Goal: Transaction & Acquisition: Purchase product/service

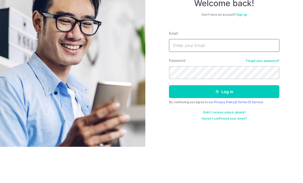
type input "ezp1997@hotmail.com"
click at [224, 121] on button "Log in" at bounding box center [224, 127] width 110 height 13
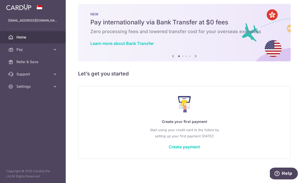
scroll to position [9, 0]
click at [169, 149] on link "Create payment" at bounding box center [184, 146] width 31 height 5
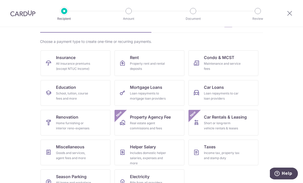
scroll to position [30, 0]
click at [219, 153] on div "Income tax, property tax and stamp duty" at bounding box center [222, 156] width 37 height 10
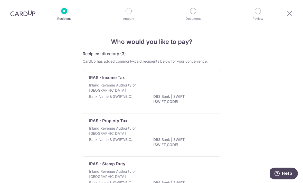
click at [194, 93] on div "Inland Revenue Authority of Singapore" at bounding box center [151, 88] width 125 height 11
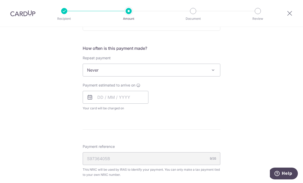
scroll to position [194, 0]
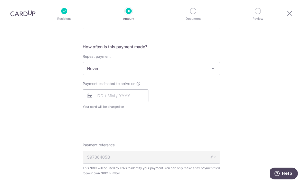
click at [207, 70] on span "Never" at bounding box center [151, 68] width 137 height 12
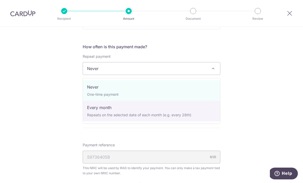
select select "3"
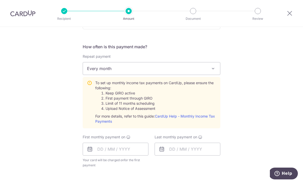
scroll to position [231, 0]
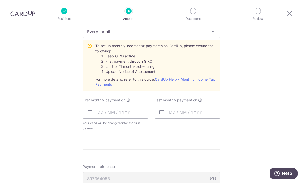
click at [205, 82] on link "CardUp Help - Monthly Income Tax Payments" at bounding box center [155, 81] width 120 height 9
click at [132, 116] on input "text" at bounding box center [116, 112] width 66 height 13
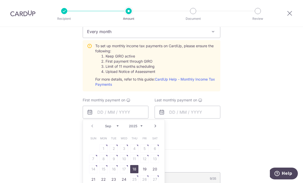
click at [128, 102] on icon at bounding box center [128, 100] width 4 height 4
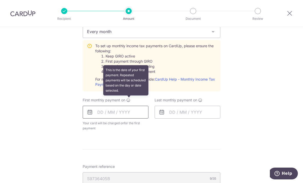
click at [124, 114] on input "text" at bounding box center [116, 112] width 66 height 13
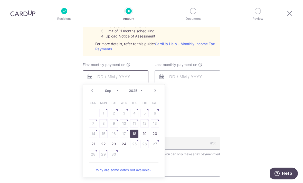
scroll to position [270, 0]
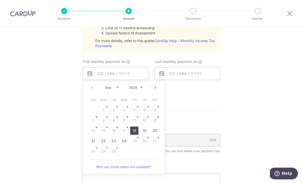
click at [157, 91] on link "Next" at bounding box center [155, 87] width 6 height 6
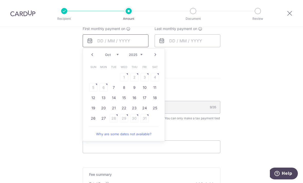
scroll to position [303, 0]
click at [94, 55] on link "Prev" at bounding box center [92, 54] width 6 height 6
click at [126, 108] on link "24" at bounding box center [124, 108] width 8 height 8
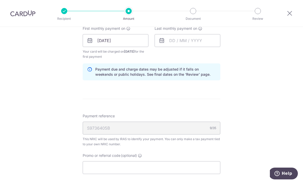
scroll to position [295, 0]
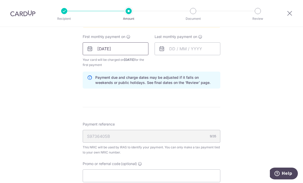
click at [135, 51] on input "24/09/2025" at bounding box center [116, 48] width 66 height 13
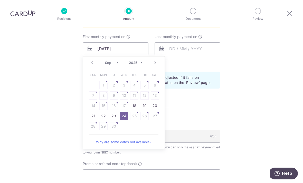
click at [179, 67] on div "Last monthly payment on" at bounding box center [187, 50] width 72 height 33
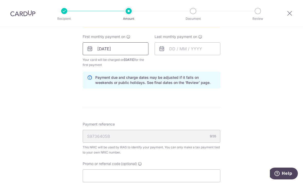
click at [140, 52] on input "24/09/2025" at bounding box center [116, 48] width 66 height 13
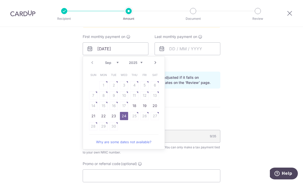
click at [155, 65] on link "Next" at bounding box center [155, 63] width 6 height 6
click at [116, 95] on link "7" at bounding box center [114, 95] width 8 height 8
type input "[DATE]"
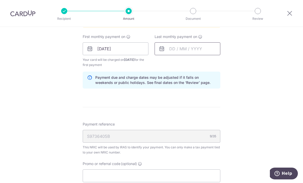
click at [192, 53] on input "text" at bounding box center [188, 48] width 66 height 13
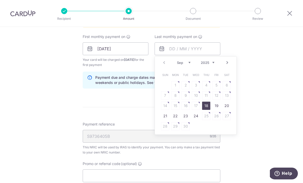
click at [229, 63] on link "Next" at bounding box center [227, 63] width 6 height 6
click at [209, 65] on select "2025 2026" at bounding box center [208, 63] width 14 height 4
click at [188, 65] on select "Jan Feb Mar Apr May Jun [DATE] Aug Sep Oct" at bounding box center [184, 63] width 14 height 4
click at [174, 96] on table "Sun Mon Tue Wed Thu Fri Sat 1 2 3 4 5 6 7 8 9 10 11 12 13 14 15 16 17 18 19 20 …" at bounding box center [196, 101] width 72 height 62
click at [166, 65] on link "Prev" at bounding box center [164, 63] width 6 height 6
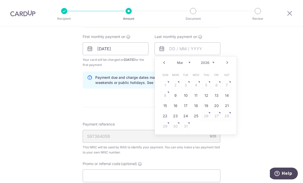
click at [227, 66] on link "Next" at bounding box center [227, 63] width 6 height 6
click at [186, 98] on table "Sun Mon Tue Wed Thu Fri Sat 1 2 3 4 5 6 7 8 9 10 11 12 13 14 15 16 17 18 19 20 …" at bounding box center [196, 101] width 72 height 62
click at [185, 99] on table "Sun Mon Tue Wed Thu Fri Sat 1 2 3 4 5 6 7 8 9 10 11 12 13 14 15 16 17 18 19 20 …" at bounding box center [196, 101] width 72 height 62
click at [163, 65] on link "Prev" at bounding box center [164, 63] width 6 height 6
click at [197, 120] on link "25" at bounding box center [196, 116] width 8 height 8
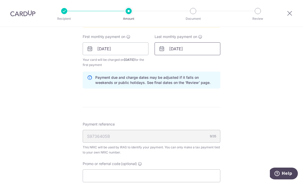
click at [209, 52] on input "[DATE]" at bounding box center [188, 48] width 66 height 13
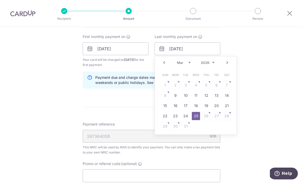
click at [228, 65] on link "Next" at bounding box center [227, 63] width 6 height 6
click at [210, 128] on table "Sun Mon Tue Wed Thu Fri Sat 1 2 3 4 5 6 7 8 9 10 11 12 13 14 15 16 17 18 19 20 …" at bounding box center [196, 101] width 72 height 62
click at [195, 126] on table "Sun Mon Tue Wed Thu Fri Sat 1 2 3 4 5 6 7 8 9 10 11 12 13 14 15 16 17 18 19 20 …" at bounding box center [196, 101] width 72 height 62
click at [190, 107] on table "Sun Mon Tue Wed Thu Fri Sat 1 2 3 4 5 6 7 8 9 10 11 12 13 14 15 16 17 18 19 20 …" at bounding box center [196, 101] width 72 height 62
click at [186, 97] on table "Sun Mon Tue Wed Thu Fri Sat 1 2 3 4 5 6 7 8 9 10 11 12 13 14 15 16 17 18 19 20 …" at bounding box center [196, 101] width 72 height 62
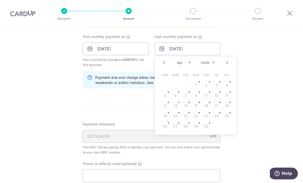
click at [181, 93] on table "Sun Mon Tue Wed Thu Fri Sat 1 2 3 4 5 6 7 8 9 10 11 12 13 14 15 16 17 18 19 20 …" at bounding box center [196, 101] width 72 height 62
click at [229, 63] on link "Next" at bounding box center [227, 63] width 6 height 6
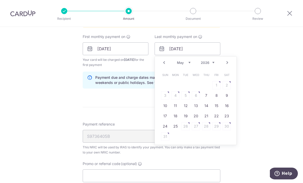
click at [165, 64] on link "Prev" at bounding box center [164, 63] width 6 height 6
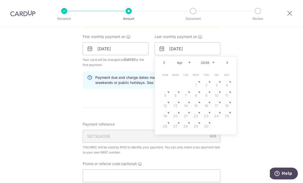
click at [209, 97] on table "Sun Mon Tue Wed Thu Fri Sat 1 2 3 4 5 6 7 8 9 10 11 12 13 14 15 16 17 18 19 20 …" at bounding box center [196, 101] width 72 height 62
click at [163, 65] on link "Prev" at bounding box center [164, 63] width 6 height 6
click at [226, 66] on link "Next" at bounding box center [227, 63] width 6 height 6
click at [229, 66] on link "Next" at bounding box center [227, 63] width 6 height 6
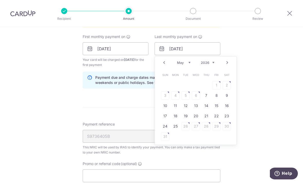
click at [167, 63] on link "Prev" at bounding box center [164, 63] width 6 height 6
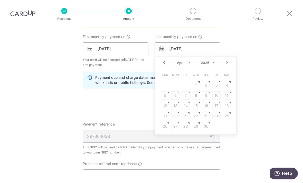
click at [168, 62] on div "Prev Next Jan Feb Mar Apr May Jun Jul Aug Sep Oct 2025 2026" at bounding box center [196, 62] width 82 height 12
click at [167, 62] on link "Prev" at bounding box center [164, 63] width 6 height 6
click at [175, 98] on link "9" at bounding box center [175, 95] width 8 height 8
type input "09/03/2026"
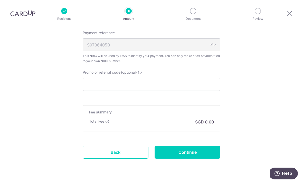
scroll to position [386, 0]
click at [201, 88] on input "Promo or referral code (optional)" at bounding box center [152, 84] width 138 height 13
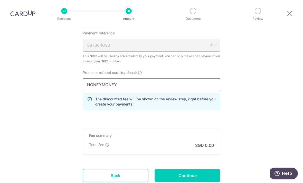
type input "HONEYMONEY"
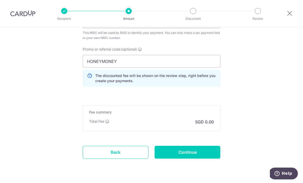
scroll to position [409, 0]
click at [201, 156] on input "Continue" at bounding box center [188, 152] width 66 height 13
type input "Create Schedule"
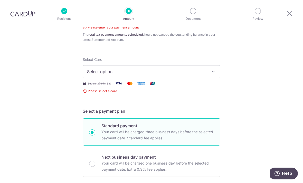
scroll to position [47, 0]
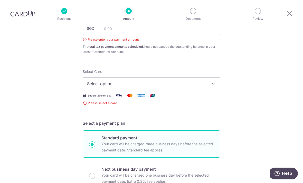
click at [215, 81] on icon "button" at bounding box center [213, 83] width 5 height 5
click at [195, 95] on span "Add credit card" at bounding box center [156, 97] width 120 height 5
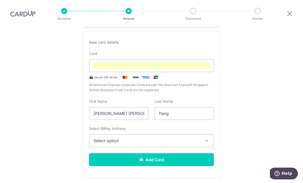
scroll to position [112, 0]
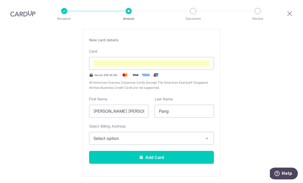
click at [148, 57] on div at bounding box center [151, 63] width 125 height 13
click at [133, 57] on div at bounding box center [151, 63] width 125 height 13
click at [144, 57] on div at bounding box center [151, 63] width 125 height 13
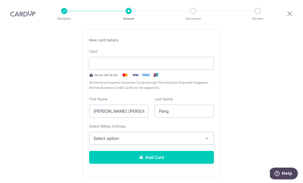
click at [173, 151] on button "Add Card" at bounding box center [151, 157] width 125 height 13
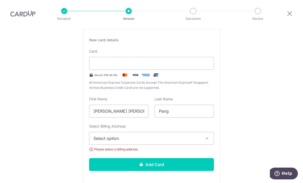
click at [175, 135] on span "Select option" at bounding box center [146, 138] width 107 height 6
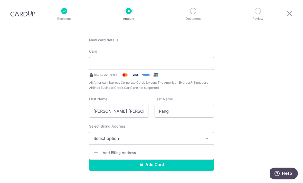
click at [166, 150] on span "Add Billing Address" at bounding box center [156, 152] width 107 height 5
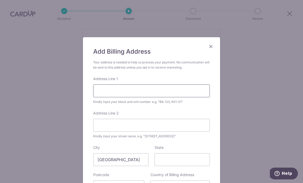
click at [180, 86] on input "Address Line 1" at bounding box center [151, 90] width 117 height 13
type input "2"
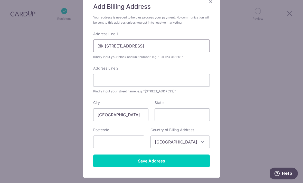
scroll to position [51, 0]
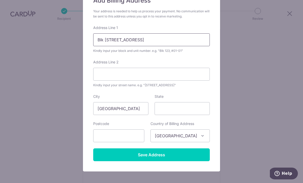
type input "Blk 273D Punggol Place, #16-896"
click at [193, 110] on input "State" at bounding box center [182, 108] width 55 height 13
type input "Singapore"
click at [126, 137] on input "text" at bounding box center [118, 135] width 51 height 13
type input "824273"
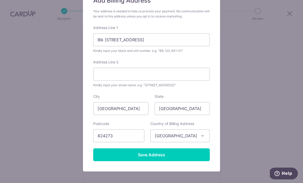
click at [209, 119] on form "Your address is needed to help us process your payment. No communication will b…" at bounding box center [151, 85] width 117 height 152
click at [185, 151] on input "Save Address" at bounding box center [151, 154] width 117 height 13
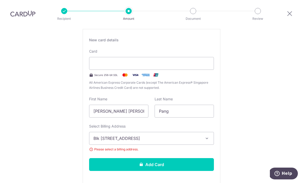
click at [173, 158] on button "Add Card" at bounding box center [151, 164] width 125 height 13
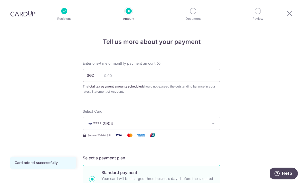
click at [170, 69] on input "text" at bounding box center [152, 75] width 138 height 13
type input "658.73"
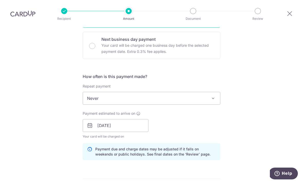
scroll to position [164, 0]
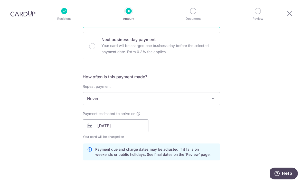
click at [214, 95] on span at bounding box center [213, 98] width 6 height 6
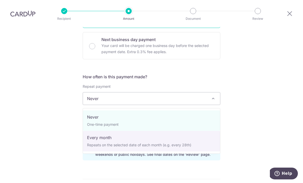
select select "3"
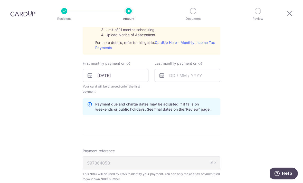
scroll to position [256, 0]
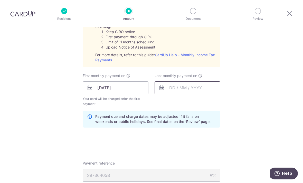
click at [200, 81] on input "text" at bounding box center [188, 87] width 66 height 13
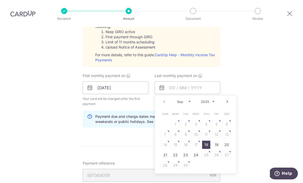
click at [205, 100] on select "2025 2026" at bounding box center [208, 102] width 14 height 4
click at [188, 100] on select "Jan Feb Mar Apr May Jun [DATE] Aug Sep Oct" at bounding box center [184, 102] width 14 height 4
click at [194, 151] on link "25" at bounding box center [196, 155] width 8 height 8
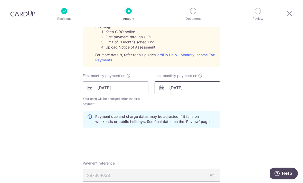
click at [195, 81] on input "[DATE]" at bounding box center [188, 87] width 66 height 13
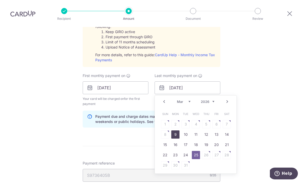
click at [177, 130] on link "9" at bounding box center [175, 134] width 8 height 8
type input "[DATE]"
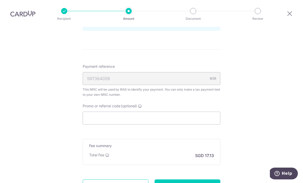
scroll to position [361, 0]
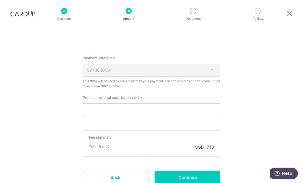
click at [179, 103] on input "Promo or referral code (optional)" at bounding box center [152, 109] width 138 height 13
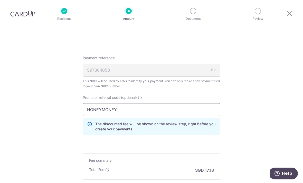
type input "HONEYMONEY"
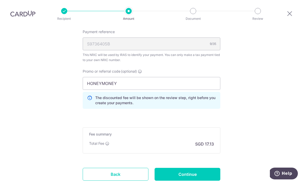
scroll to position [397, 0]
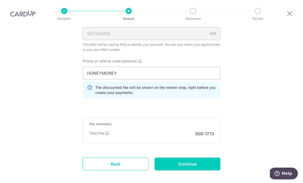
click at [196, 158] on input "Continue" at bounding box center [188, 164] width 66 height 13
type input "Create Schedule"
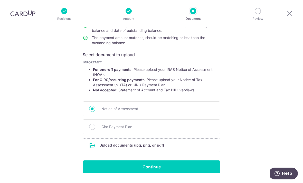
scroll to position [65, 0]
click at [151, 146] on input "file" at bounding box center [151, 145] width 137 height 13
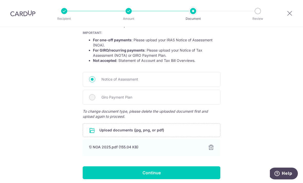
scroll to position [95, 0]
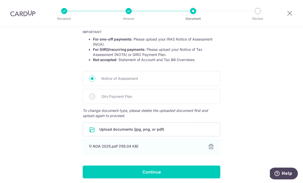
click at [203, 100] on span "Giro Payment Plan" at bounding box center [157, 96] width 112 height 6
click at [95, 97] on div "Giro Payment Plan" at bounding box center [152, 96] width 138 height 15
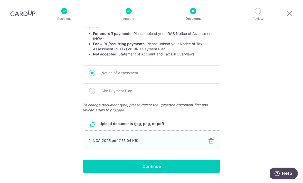
scroll to position [100, 0]
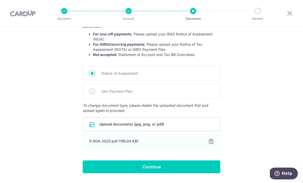
click at [200, 126] on input "file" at bounding box center [151, 124] width 137 height 13
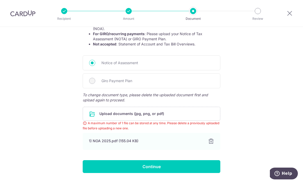
scroll to position [110, 0]
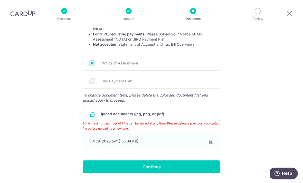
click at [165, 168] on input "Continue" at bounding box center [152, 166] width 138 height 13
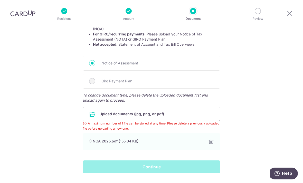
click at [167, 167] on div "Continue" at bounding box center [152, 166] width 144 height 13
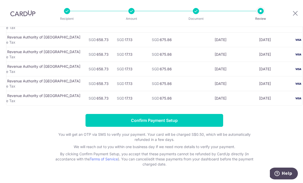
scroll to position [62, 0]
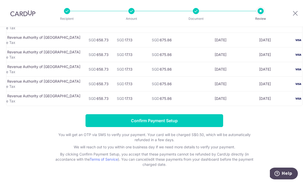
click at [292, 15] on icon at bounding box center [295, 13] width 6 height 6
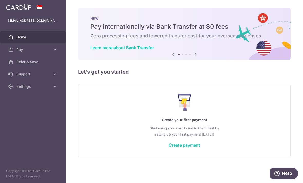
scroll to position [3, 0]
click at [0, 0] on icon "button" at bounding box center [0, 0] width 0 height 0
click at [50, 51] on span "Pay" at bounding box center [33, 49] width 34 height 5
click at [31, 62] on span "Payments" at bounding box center [33, 61] width 34 height 5
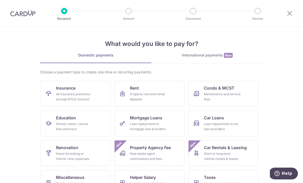
click at [288, 15] on icon at bounding box center [289, 13] width 6 height 6
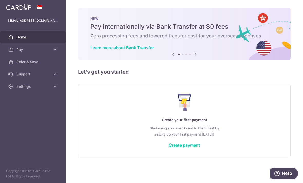
scroll to position [3, 0]
click at [169, 148] on link "Create payment" at bounding box center [184, 144] width 31 height 5
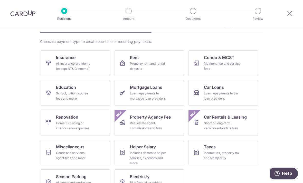
scroll to position [30, 0]
click at [231, 150] on link "Taxes Income tax, property tax and stamp duty" at bounding box center [223, 153] width 70 height 26
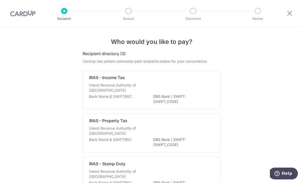
click at [199, 93] on div "Inland Revenue Authority of Singapore" at bounding box center [151, 88] width 125 height 11
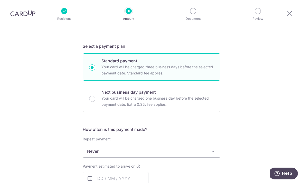
scroll to position [46, 0]
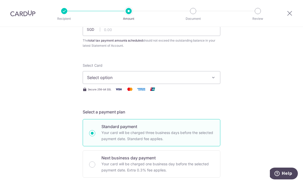
click at [212, 79] on icon "button" at bounding box center [213, 77] width 5 height 5
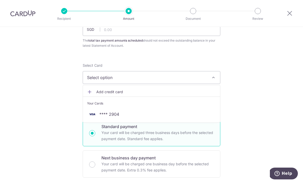
click at [164, 117] on span "**** 2904" at bounding box center [151, 114] width 129 height 6
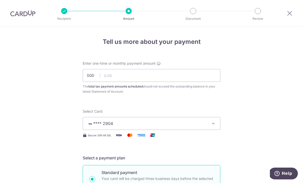
scroll to position [0, 0]
click at [204, 78] on input "text" at bounding box center [152, 75] width 138 height 13
click at [166, 80] on input "text" at bounding box center [152, 75] width 138 height 13
type input "658.73"
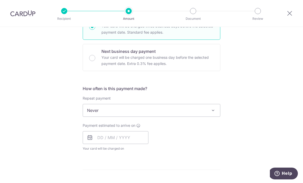
scroll to position [182, 0]
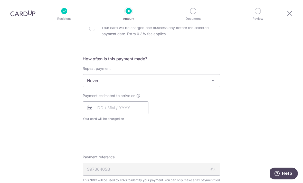
click at [210, 87] on span "Never" at bounding box center [151, 80] width 137 height 12
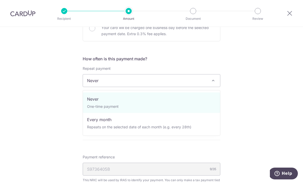
select select "3"
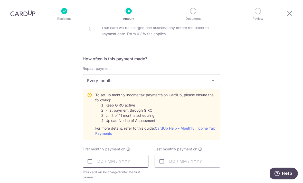
click at [122, 159] on input "text" at bounding box center [116, 161] width 66 height 13
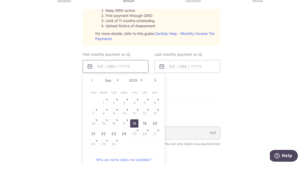
scroll to position [259, 0]
click at [157, 95] on link "Next" at bounding box center [155, 98] width 6 height 6
click at [114, 127] on link "7" at bounding box center [114, 131] width 8 height 8
type input "[DATE]"
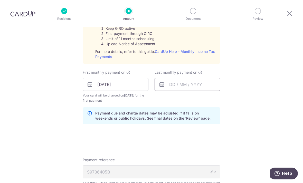
click at [193, 78] on input "text" at bounding box center [188, 84] width 66 height 13
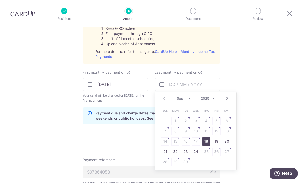
click at [207, 96] on select "2025 2026" at bounding box center [208, 98] width 14 height 4
click at [190, 96] on select "Jan Feb Mar Apr May Jun Jul Aug Sep Oct" at bounding box center [184, 98] width 14 height 4
click at [183, 96] on select "Jan Feb Mar Apr May Jun Jul Aug Sep Oct" at bounding box center [184, 98] width 14 height 4
click at [196, 148] on link "25" at bounding box center [196, 152] width 8 height 8
type input "25/03/2026"
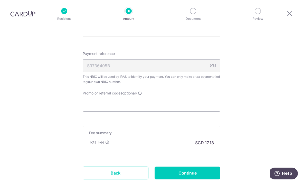
scroll to position [365, 0]
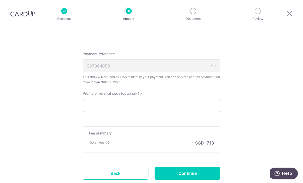
click at [193, 99] on input "Promo or referral code (optional)" at bounding box center [152, 105] width 138 height 13
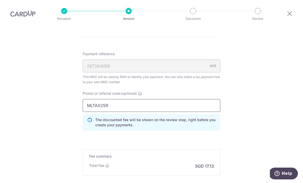
type input "MLTAX25R"
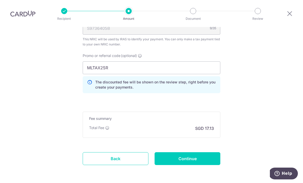
scroll to position [406, 0]
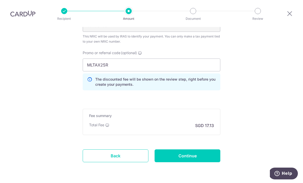
click at [195, 149] on input "Continue" at bounding box center [188, 155] width 66 height 13
type input "Create Schedule"
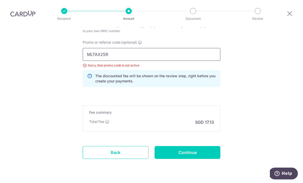
click at [149, 48] on input "MLTAX25R" at bounding box center [152, 54] width 138 height 13
type input "VTAX25ONE"
click at [205, 146] on input "Continue" at bounding box center [188, 152] width 66 height 13
type input "Update Schedule"
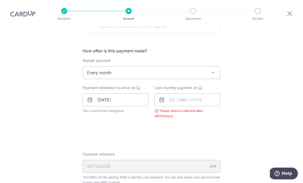
scroll to position [190, 0]
click at [182, 93] on input "text" at bounding box center [188, 99] width 66 height 13
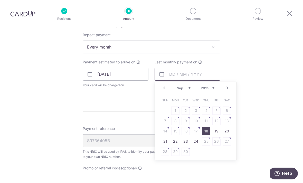
scroll to position [216, 0]
click at [208, 86] on select "2025 2026" at bounding box center [208, 88] width 14 height 4
click at [184, 86] on select "Jan Feb Mar Apr May Jun [DATE] Aug Sep Oct" at bounding box center [184, 88] width 14 height 4
click at [186, 86] on select "Jan Feb Mar Apr May Jun Jul Aug Sep Oct" at bounding box center [184, 88] width 14 height 4
click at [195, 138] on link "25" at bounding box center [196, 142] width 8 height 8
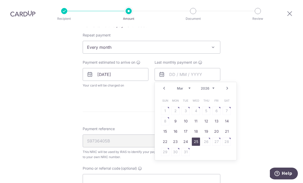
type input "25/03/2026"
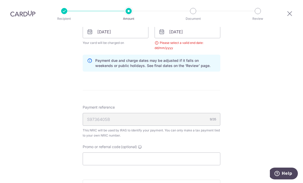
scroll to position [286, 0]
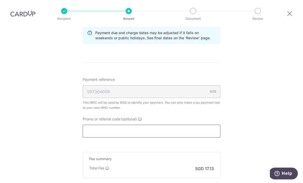
click at [162, 125] on input "Promo or referral code (optional)" at bounding box center [152, 131] width 138 height 13
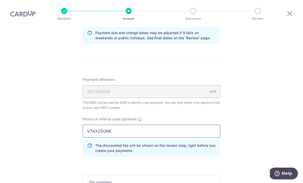
type input "VTAX25ONE"
click at [252, 137] on div "Tell us more about your payment Enter one-time or monthly payment amount SGD 65…" at bounding box center [151, 4] width 303 height 526
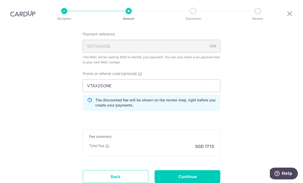
scroll to position [331, 0]
click at [204, 170] on input "Continue" at bounding box center [188, 176] width 66 height 13
type input "Update Schedule"
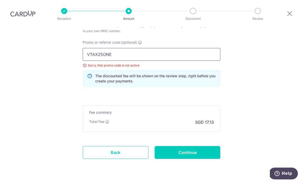
click at [125, 48] on input "VTAX25ONE" at bounding box center [152, 54] width 138 height 13
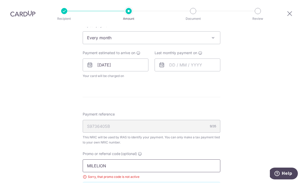
scroll to position [222, 0]
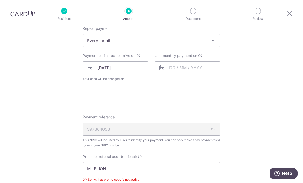
type input "MILELION"
click at [195, 61] on input "text" at bounding box center [188, 67] width 66 height 13
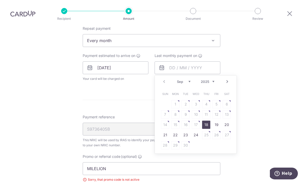
click at [210, 80] on select "2025 2026" at bounding box center [208, 82] width 14 height 4
click at [186, 80] on select "Jan Feb Mar Apr May Jun [DATE] Aug Sep Oct" at bounding box center [184, 82] width 14 height 4
click at [188, 80] on select "Jan Feb Mar Apr May Jun [DATE] Aug Sep Oct" at bounding box center [184, 82] width 14 height 4
click at [189, 80] on select "Jan Feb Mar Apr May Jun [DATE] Aug Sep Oct" at bounding box center [184, 82] width 14 height 4
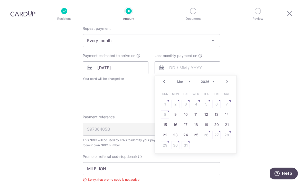
click at [197, 131] on link "25" at bounding box center [196, 135] width 8 height 8
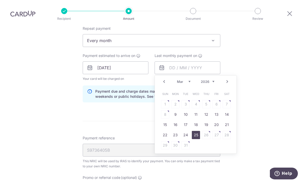
type input "[DATE]"
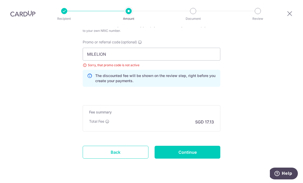
scroll to position [358, 0]
click at [189, 146] on input "Continue" at bounding box center [188, 152] width 66 height 13
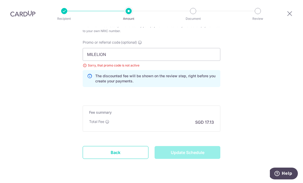
type input "Update Schedule"
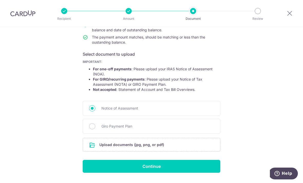
scroll to position [65, 0]
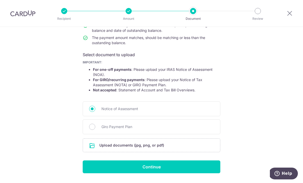
click at [150, 149] on input "file" at bounding box center [151, 145] width 137 height 13
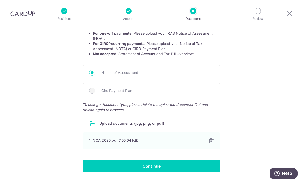
scroll to position [100, 0]
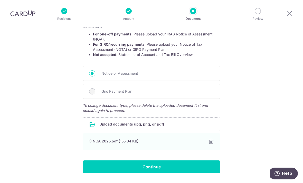
click at [212, 145] on div at bounding box center [211, 142] width 6 height 6
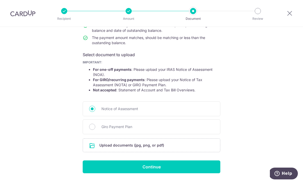
click at [174, 149] on input "file" at bounding box center [151, 145] width 137 height 13
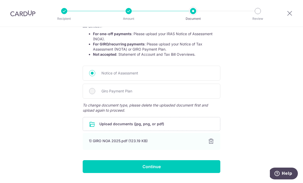
scroll to position [100, 0]
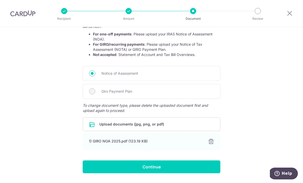
click at [159, 167] on input "Continue" at bounding box center [152, 166] width 138 height 13
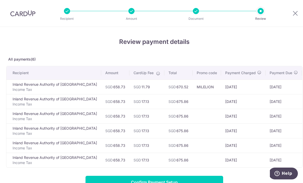
click at [292, 12] on icon at bounding box center [295, 13] width 6 height 6
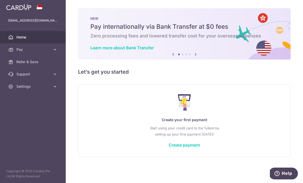
click at [169, 148] on link "Create payment" at bounding box center [184, 144] width 31 height 5
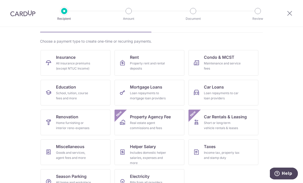
scroll to position [30, 0]
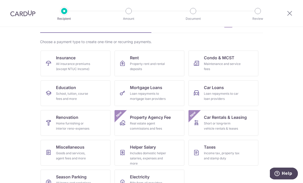
click at [206, 151] on div "Income tax, property tax and stamp duty" at bounding box center [222, 156] width 37 height 10
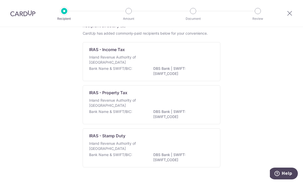
scroll to position [28, 0]
click at [192, 66] on div "Inland Revenue Authority of [GEOGRAPHIC_DATA]" at bounding box center [151, 60] width 125 height 11
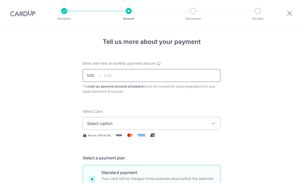
click at [207, 79] on input "text" at bounding box center [152, 75] width 138 height 13
click at [186, 77] on input "text" at bounding box center [152, 75] width 138 height 13
type input "658.73"
click at [203, 127] on span "Select option" at bounding box center [147, 123] width 120 height 6
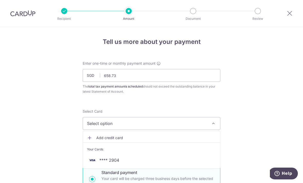
click at [112, 159] on span "**** 2904" at bounding box center [109, 160] width 20 height 6
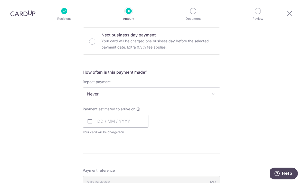
scroll to position [172, 0]
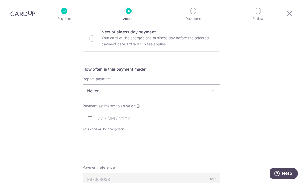
click at [211, 92] on span at bounding box center [213, 91] width 6 height 6
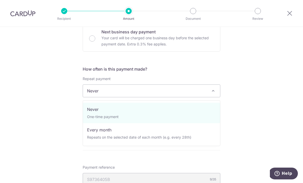
select select "3"
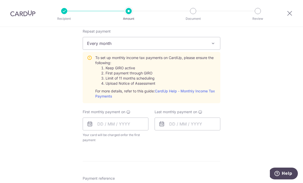
scroll to position [230, 0]
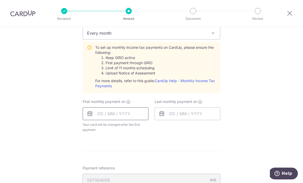
click at [133, 116] on input "text" at bounding box center [116, 113] width 66 height 13
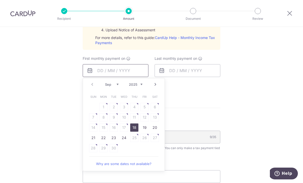
scroll to position [276, 0]
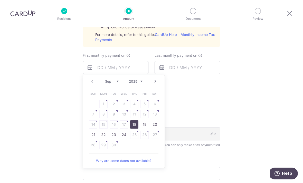
click at [158, 82] on link "Next" at bounding box center [155, 81] width 6 height 6
click at [113, 115] on link "7" at bounding box center [114, 114] width 8 height 8
type input "[DATE]"
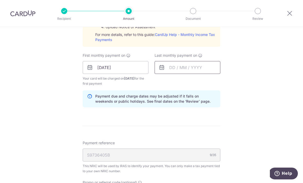
click at [182, 70] on input "text" at bounding box center [188, 67] width 66 height 13
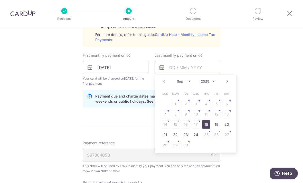
click at [208, 83] on select "2025 2026" at bounding box center [208, 81] width 14 height 4
click at [185, 83] on select "Jan Feb Mar Apr May Jun Jul Aug Sep Oct" at bounding box center [184, 81] width 14 height 4
click at [197, 135] on link "25" at bounding box center [196, 135] width 8 height 8
type input "25/03/2026"
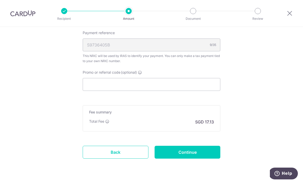
scroll to position [386, 0]
click at [206, 90] on input "Promo or referral code (optional)" at bounding box center [152, 84] width 138 height 13
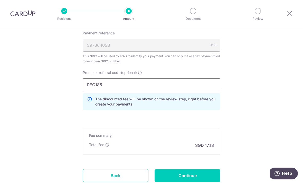
type input "REC185"
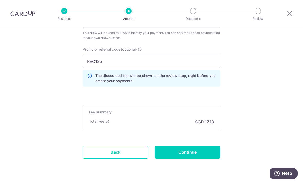
scroll to position [409, 0]
click at [190, 155] on input "Continue" at bounding box center [188, 152] width 66 height 13
type input "Create Schedule"
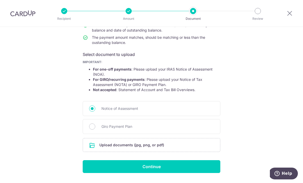
scroll to position [65, 0]
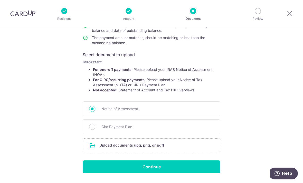
click at [177, 147] on input "file" at bounding box center [151, 145] width 137 height 13
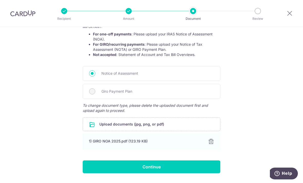
scroll to position [100, 0]
click at [162, 168] on input "Continue" at bounding box center [152, 166] width 138 height 13
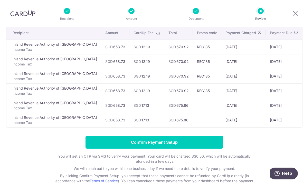
scroll to position [39, 0]
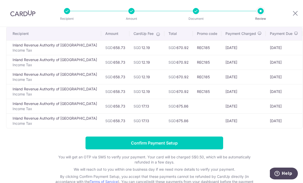
click at [166, 147] on input "Confirm Payment Setup" at bounding box center [154, 143] width 138 height 13
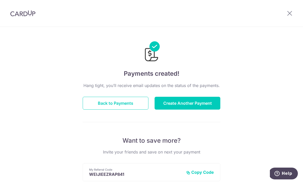
click at [289, 13] on icon at bounding box center [289, 13] width 6 height 6
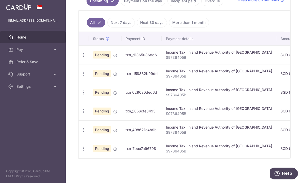
scroll to position [125, 0]
